Goal: Task Accomplishment & Management: Manage account settings

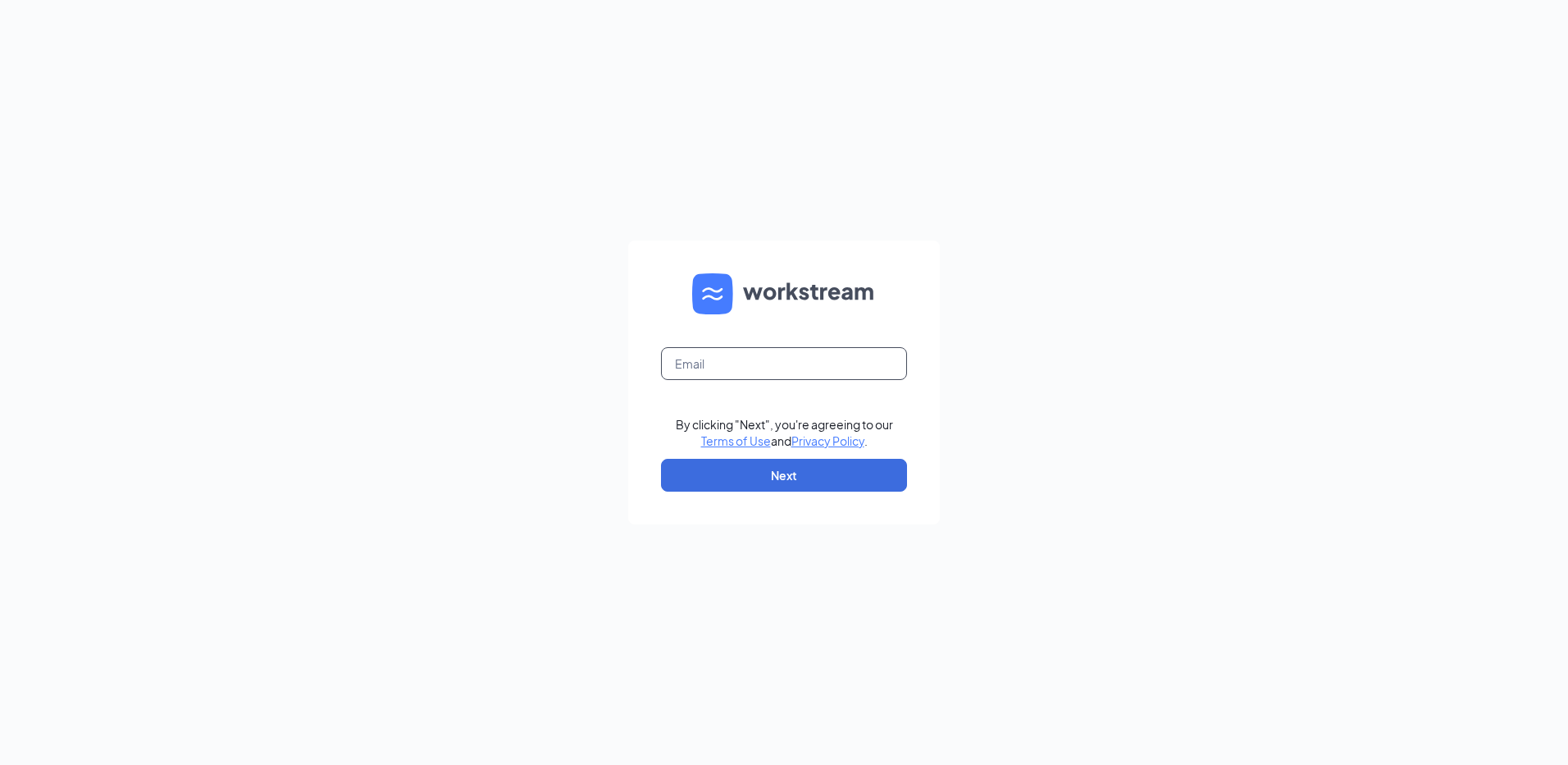
click at [835, 350] on input "text" at bounding box center [784, 364] width 246 height 33
type input "rs037050@tacobell.com"
click at [834, 484] on button "Next" at bounding box center [784, 475] width 246 height 33
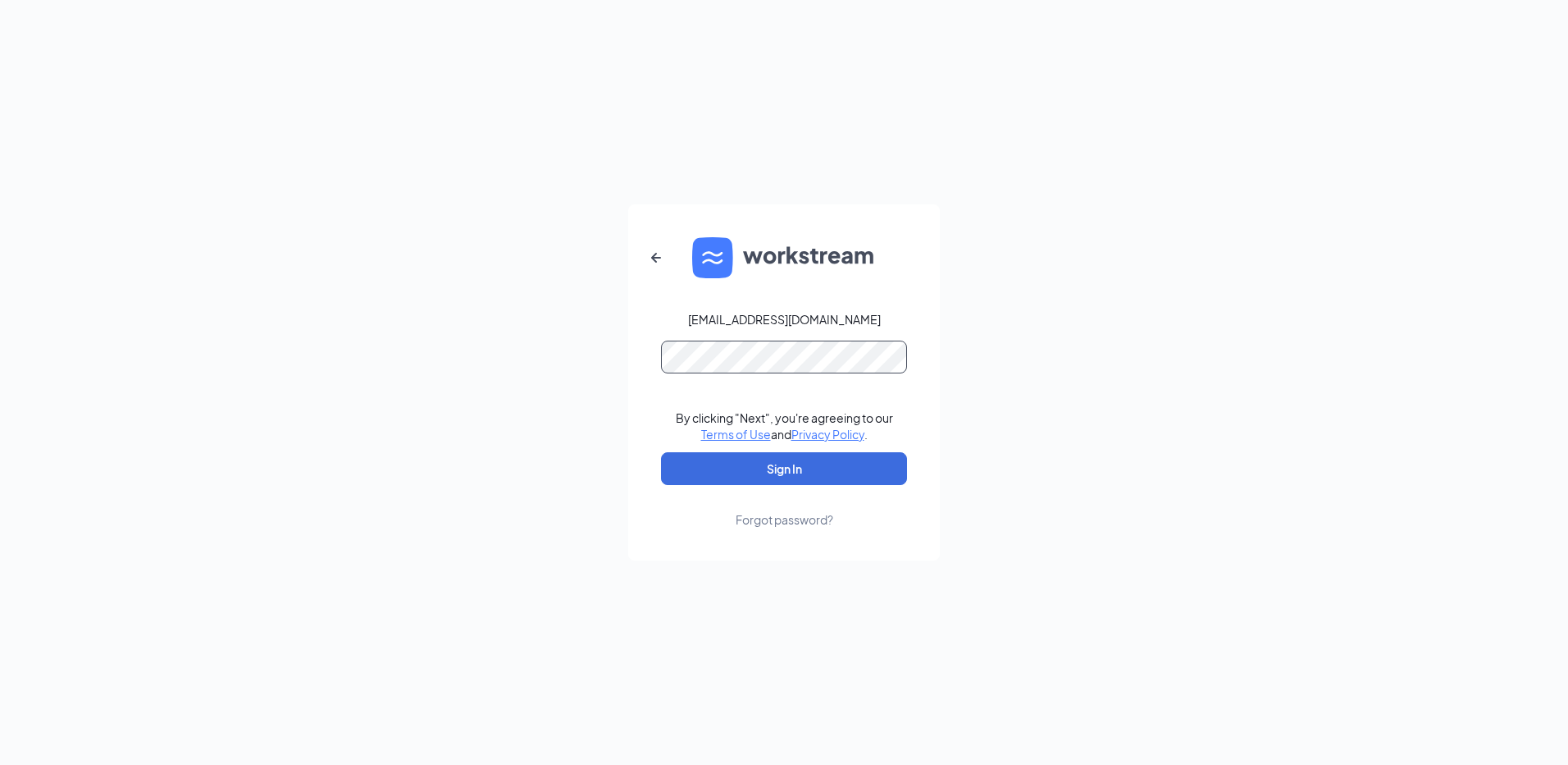
click at [662, 452] on button "Sign In" at bounding box center [784, 469] width 246 height 33
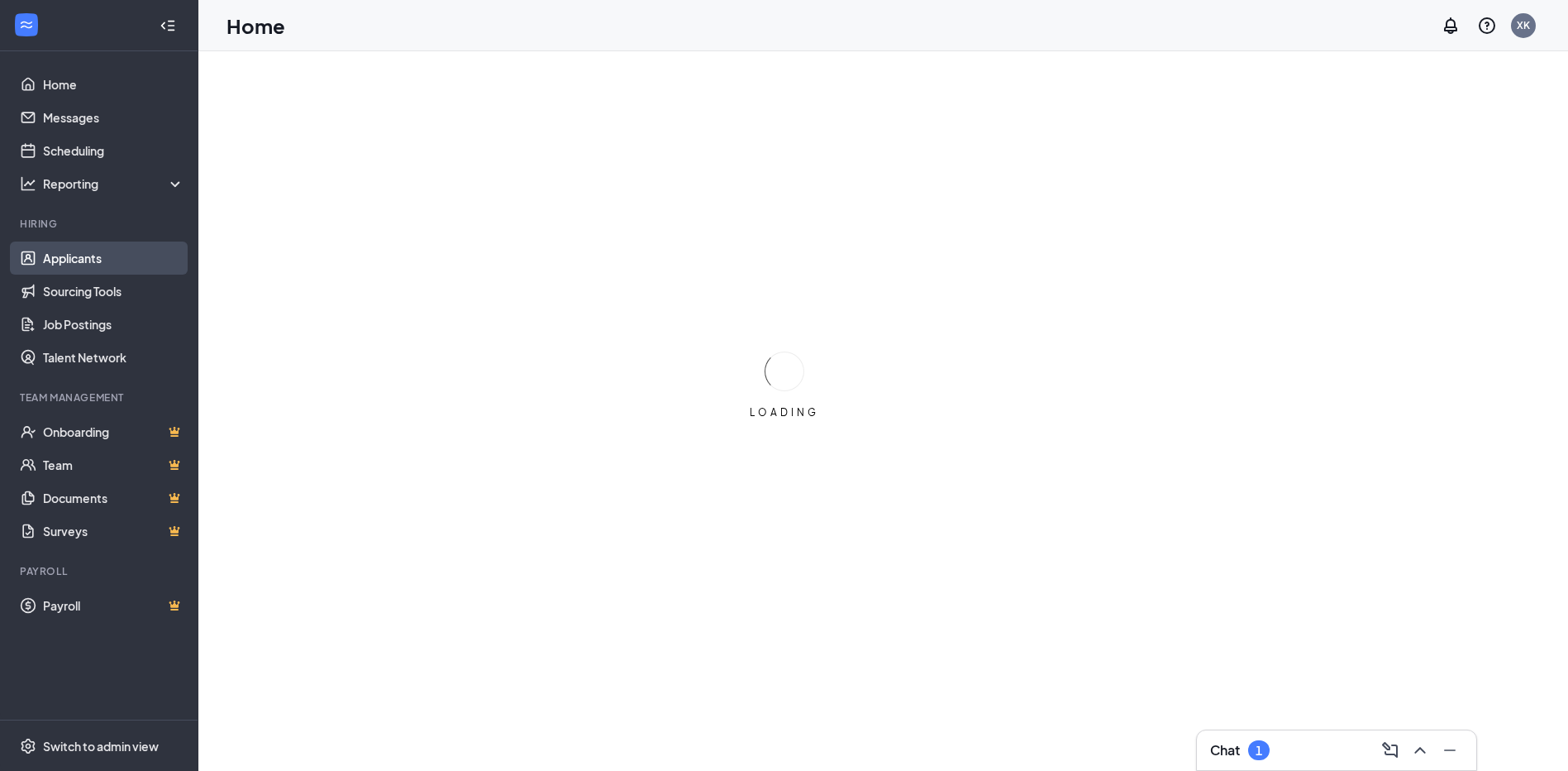
click at [137, 263] on link "Applicants" at bounding box center [114, 258] width 142 height 33
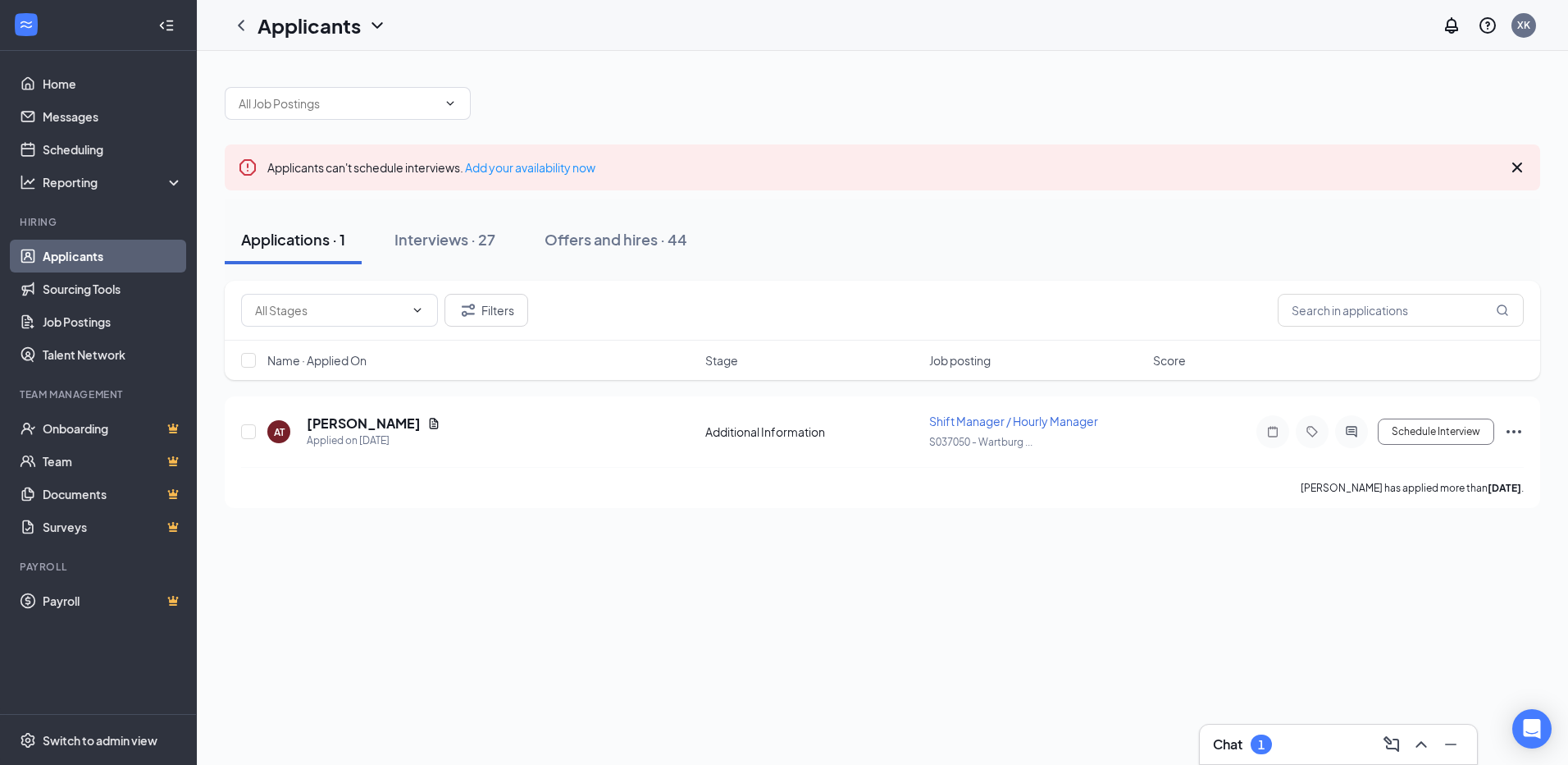
click at [1311, 752] on div "Chat 1" at bounding box center [1339, 744] width 251 height 27
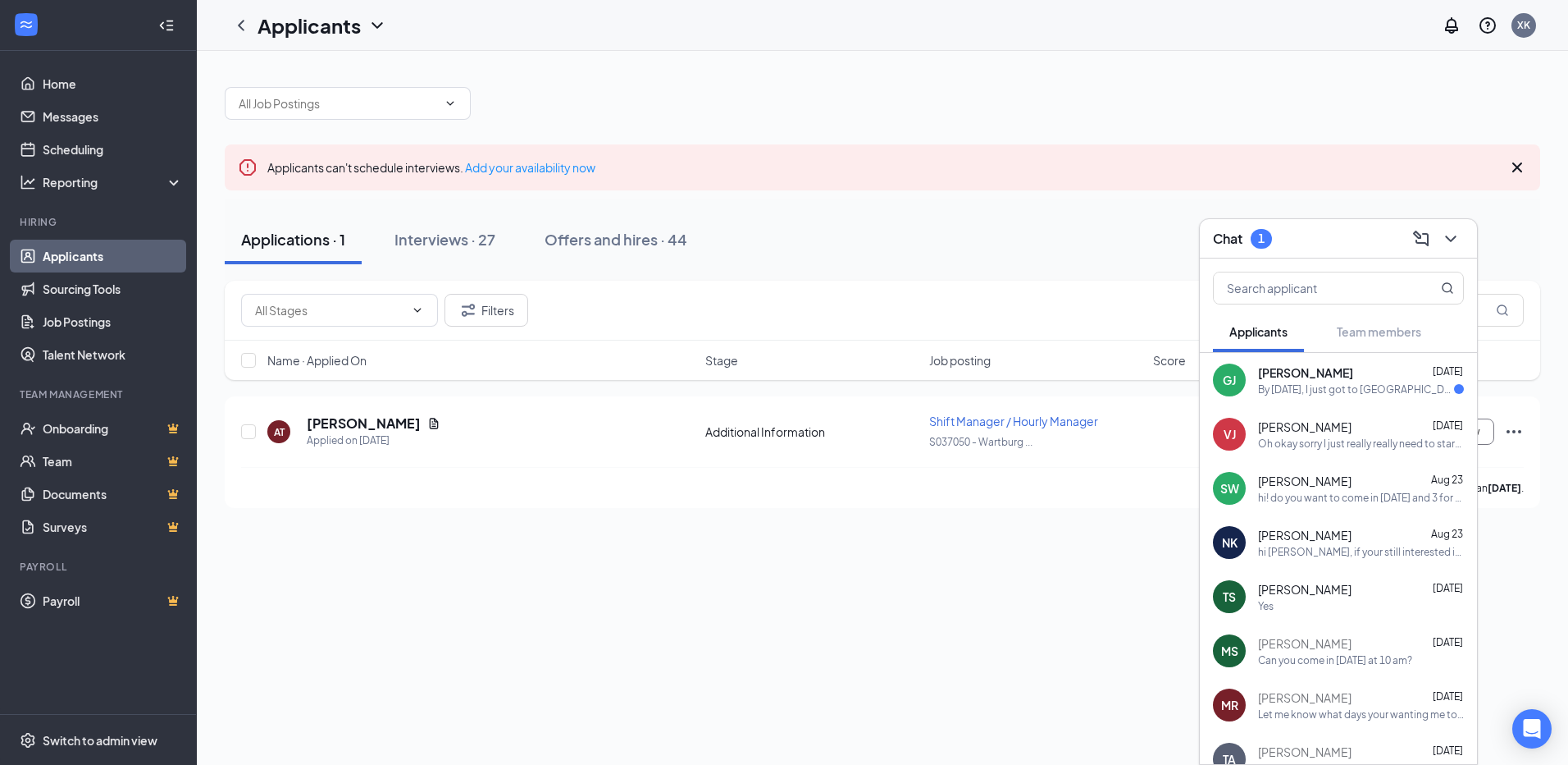
click at [1353, 383] on div "By [DATE], I just got to [GEOGRAPHIC_DATA] not too long ago and will have my co…" at bounding box center [1356, 388] width 196 height 14
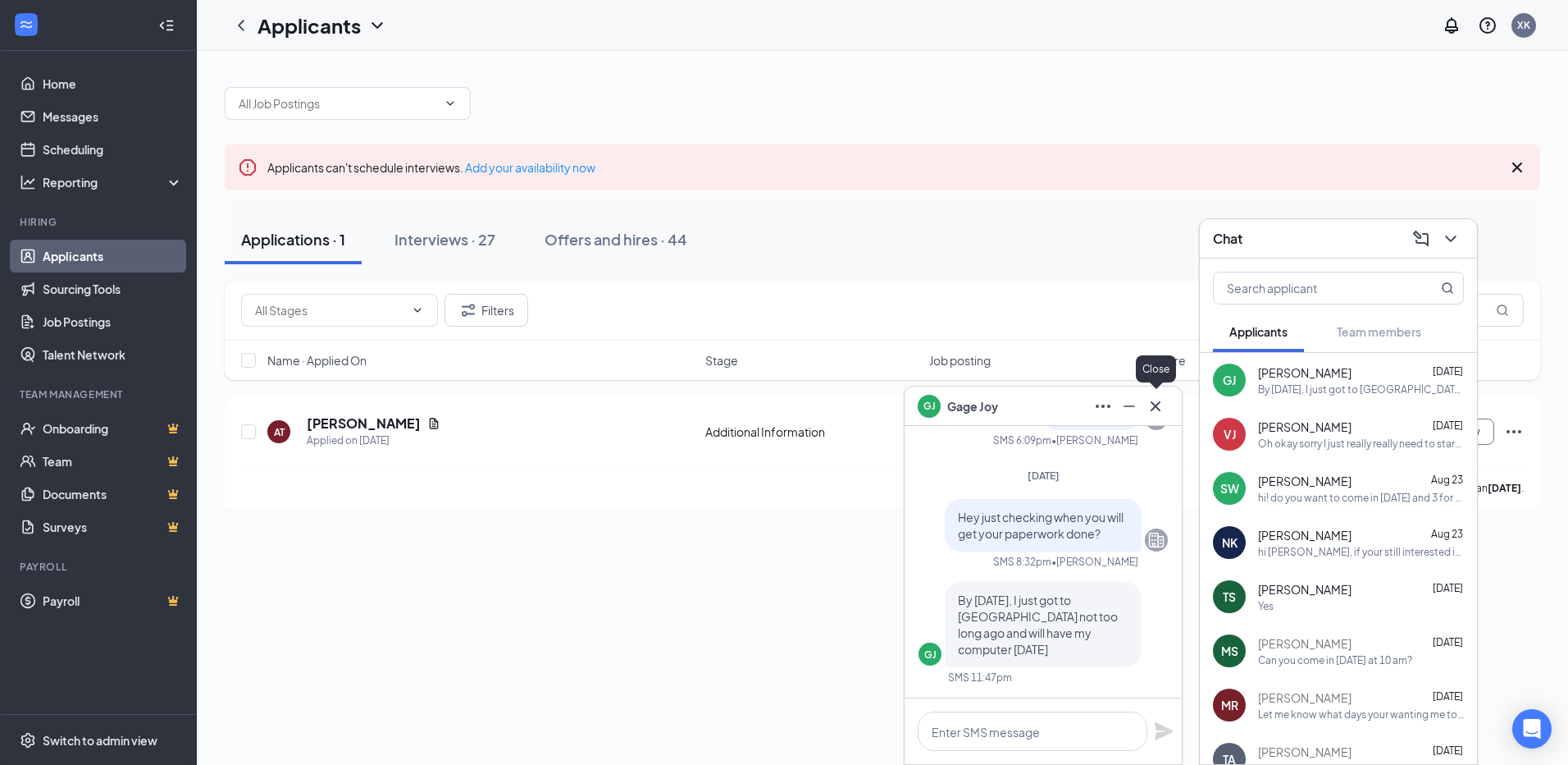
drag, startPoint x: 1149, startPoint y: 405, endPoint x: 1191, endPoint y: 379, distance: 49.4
click at [1149, 406] on icon "Cross" at bounding box center [1156, 407] width 20 height 20
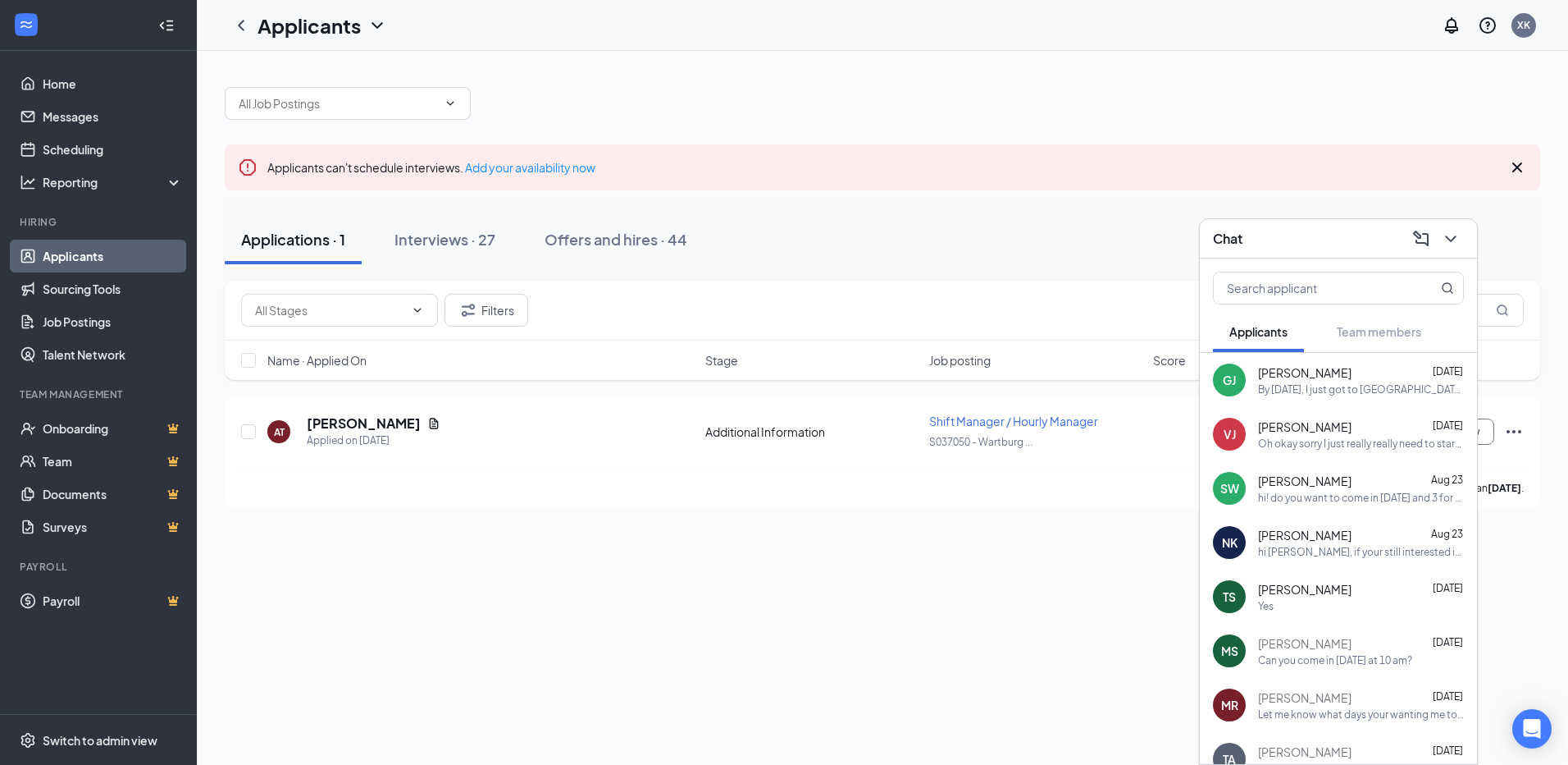
click at [1298, 248] on div "Chat" at bounding box center [1339, 239] width 251 height 26
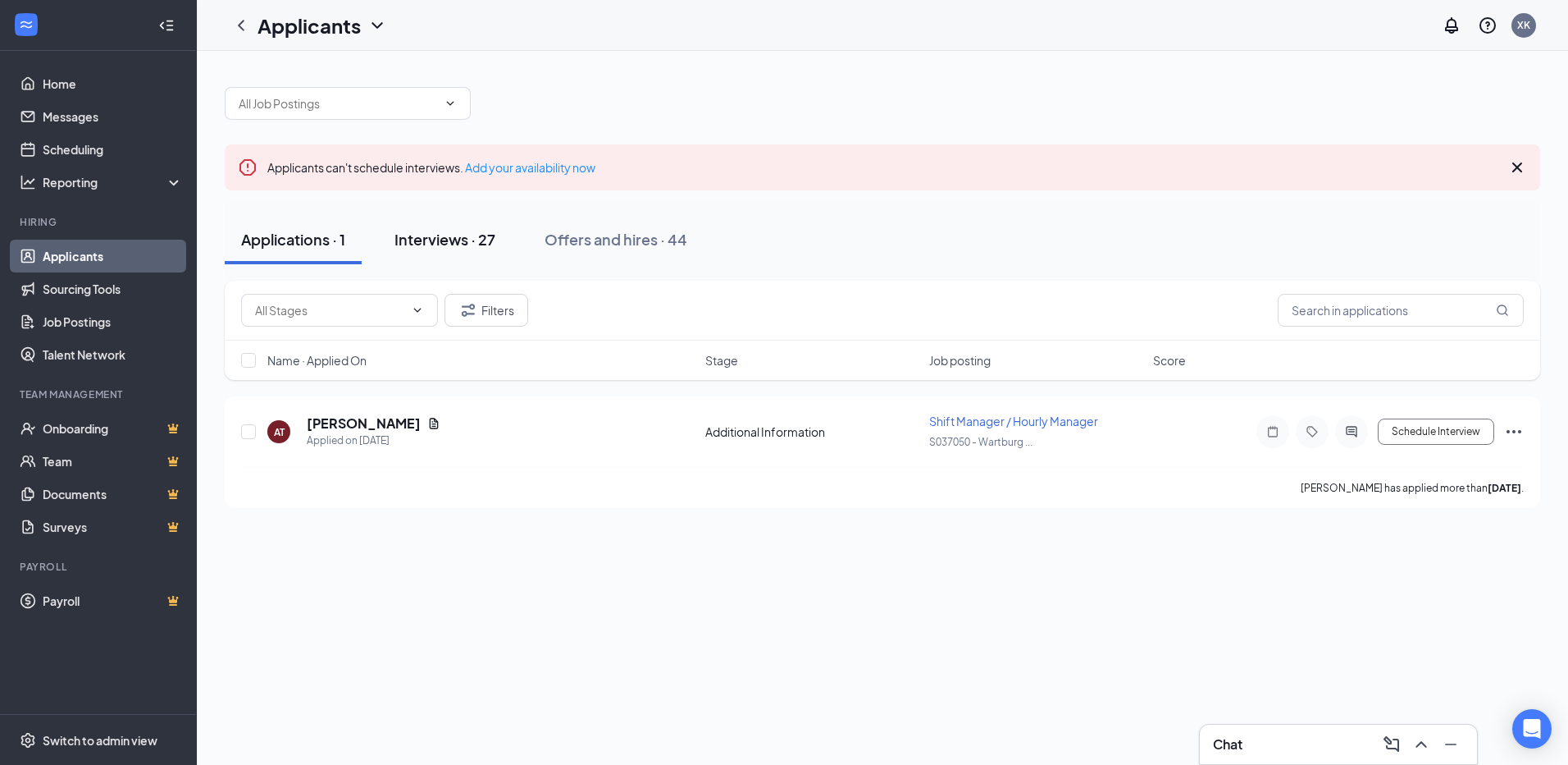
click at [484, 239] on div "Interviews · 27" at bounding box center [445, 239] width 101 height 20
